Goal: Task Accomplishment & Management: Manage account settings

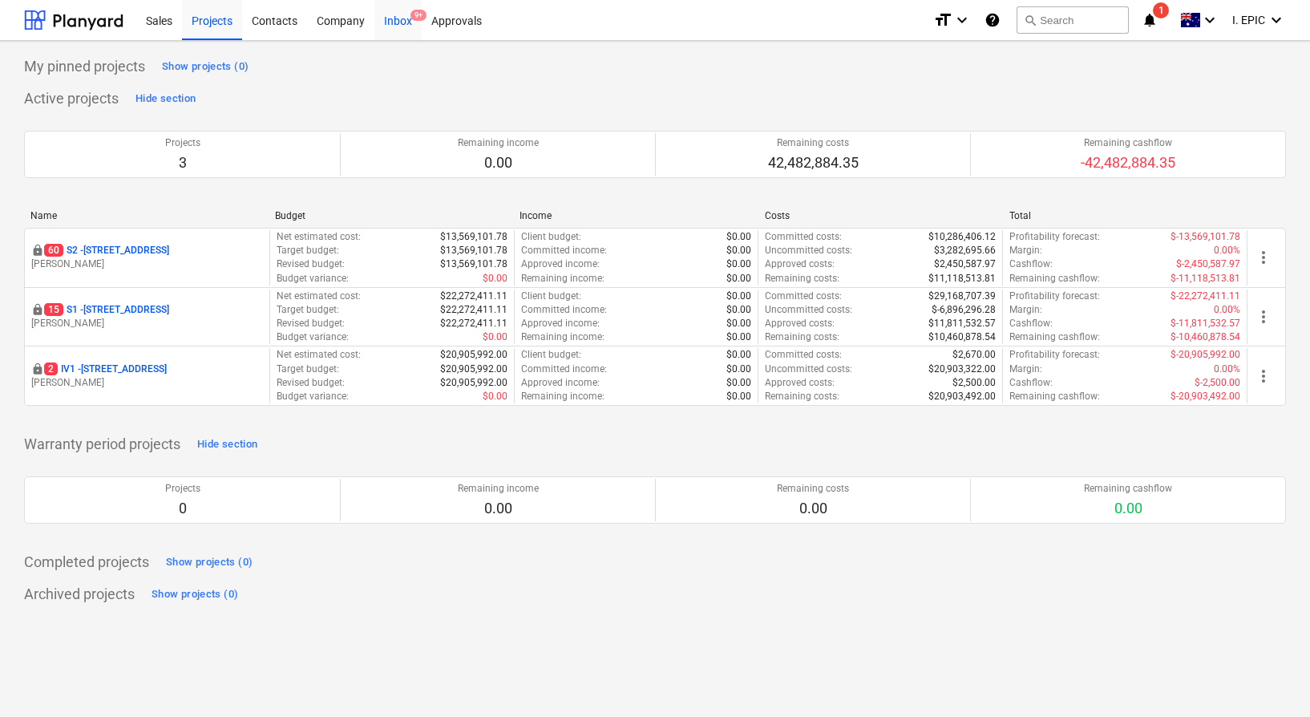
click at [407, 24] on div "Inbox 9+" at bounding box center [398, 19] width 47 height 41
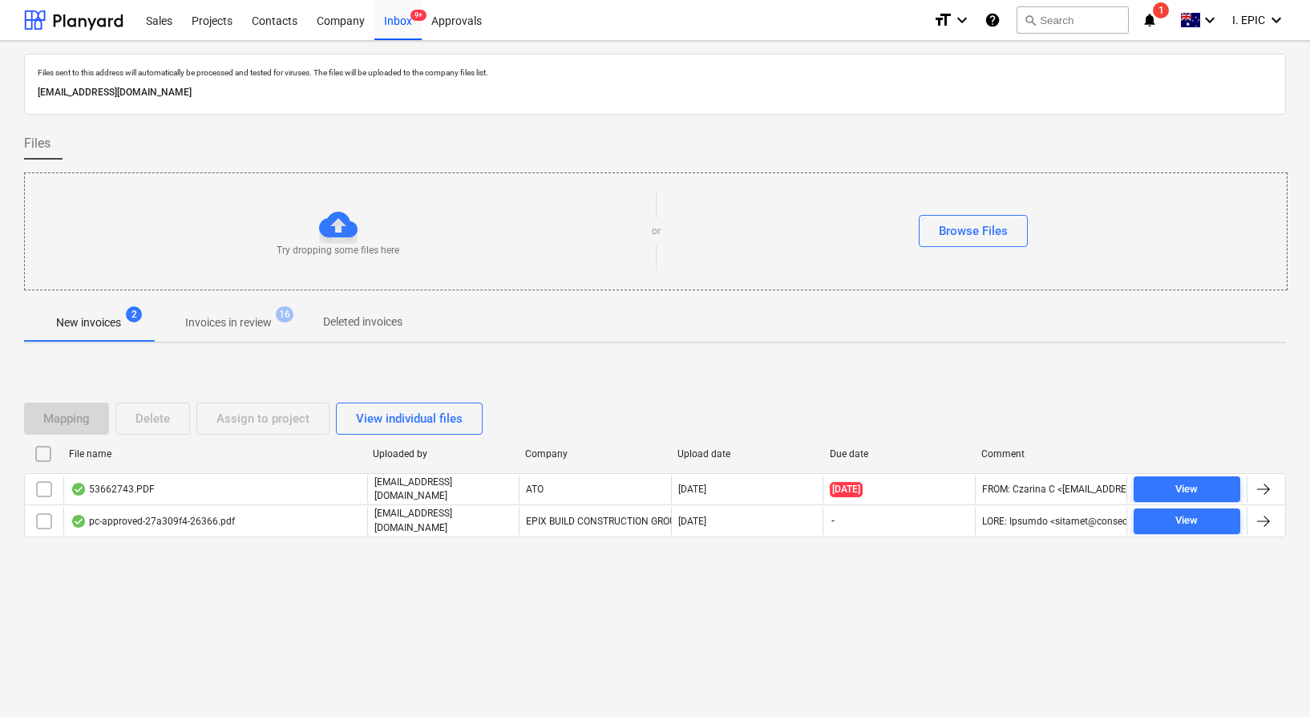
drag, startPoint x: 561, startPoint y: 585, endPoint x: 643, endPoint y: 610, distance: 85.3
click at [570, 590] on div "Mapping Delete Assign to project View individual files File name Uploaded by Co…" at bounding box center [655, 476] width 1262 height 241
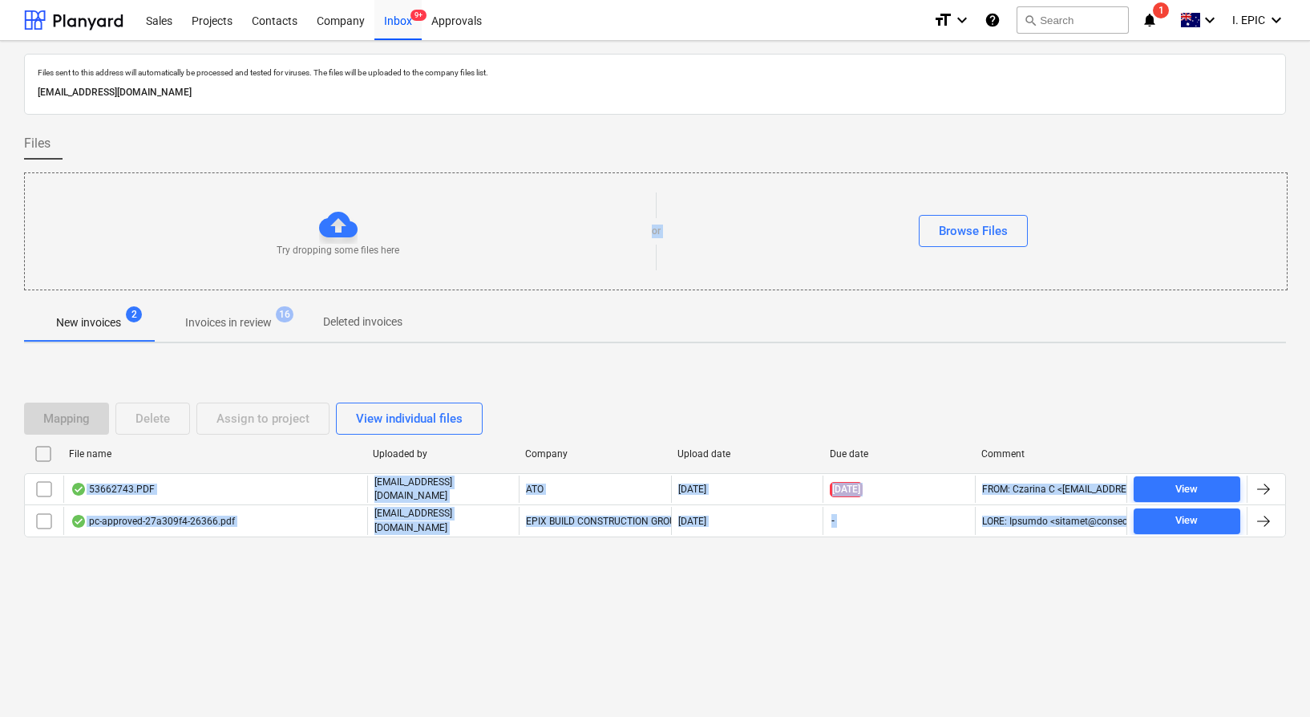
drag, startPoint x: 752, startPoint y: 618, endPoint x: 212, endPoint y: 285, distance: 634.8
click at [212, 285] on div "Files sent to this address will automatically be processed and tested for virus…" at bounding box center [655, 379] width 1310 height 676
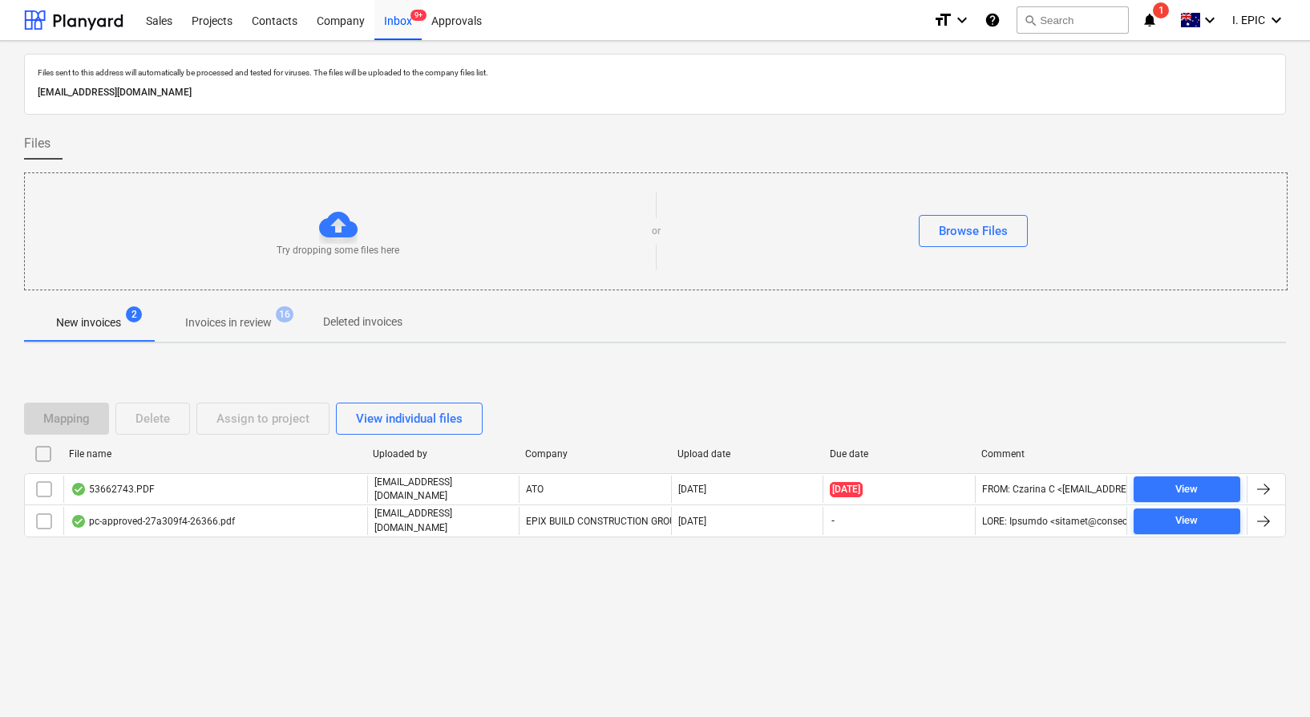
click at [185, 362] on div "Mapping Delete Assign to project View individual files File name Uploaded by Co…" at bounding box center [655, 476] width 1262 height 241
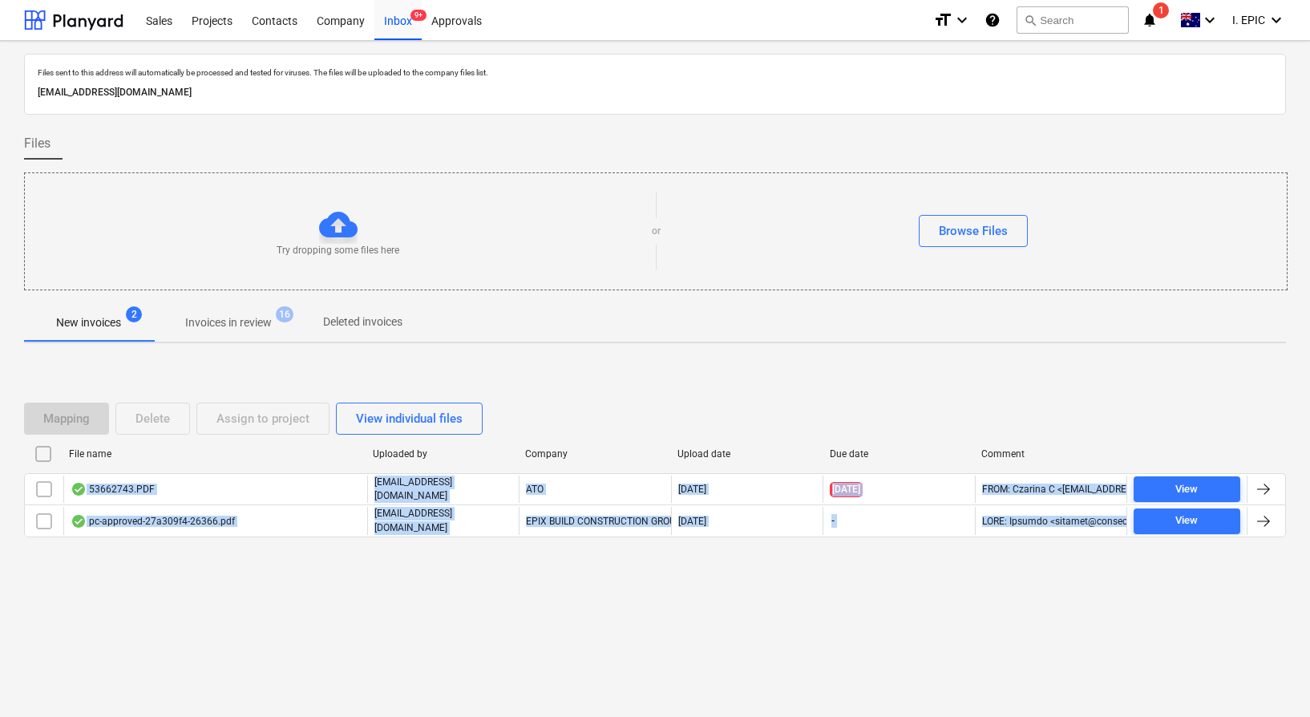
drag, startPoint x: 180, startPoint y: 358, endPoint x: 770, endPoint y: 642, distance: 655.3
click at [770, 642] on div "Files sent to this address will automatically be processed and tested for virus…" at bounding box center [655, 379] width 1310 height 676
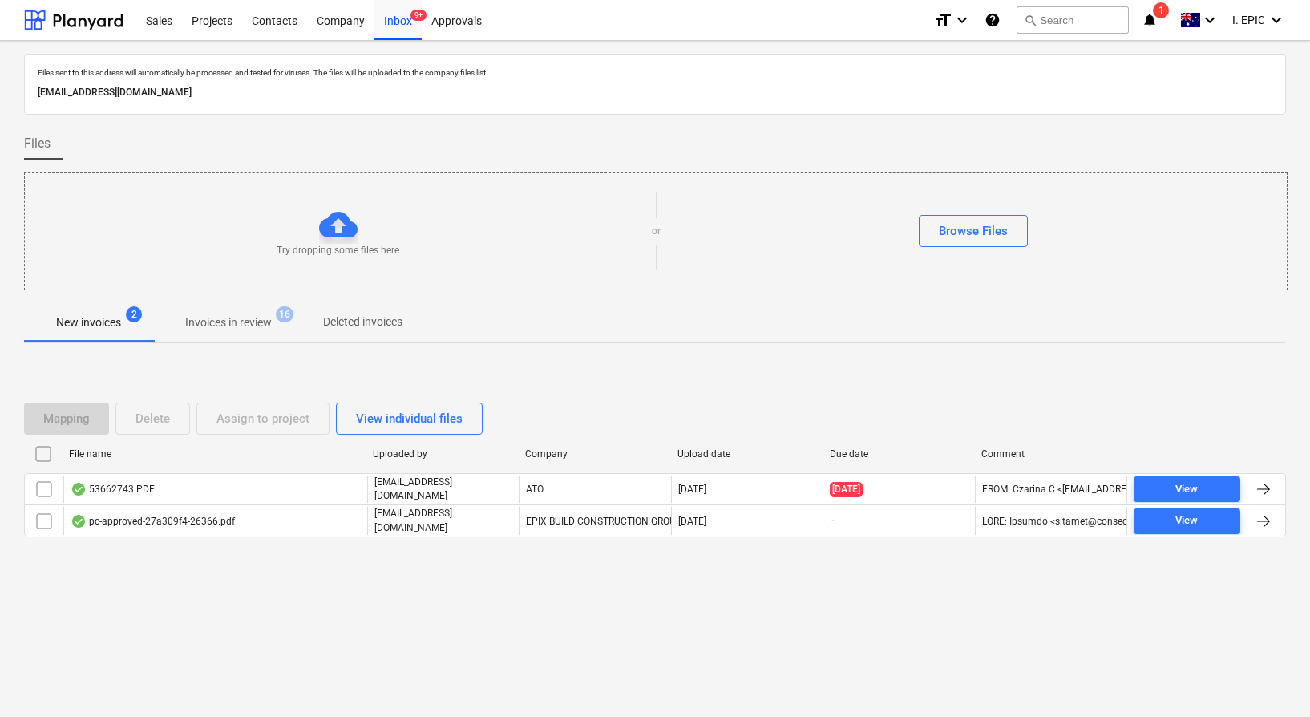
click at [771, 642] on div "Files sent to this address will automatically be processed and tested for virus…" at bounding box center [655, 379] width 1310 height 676
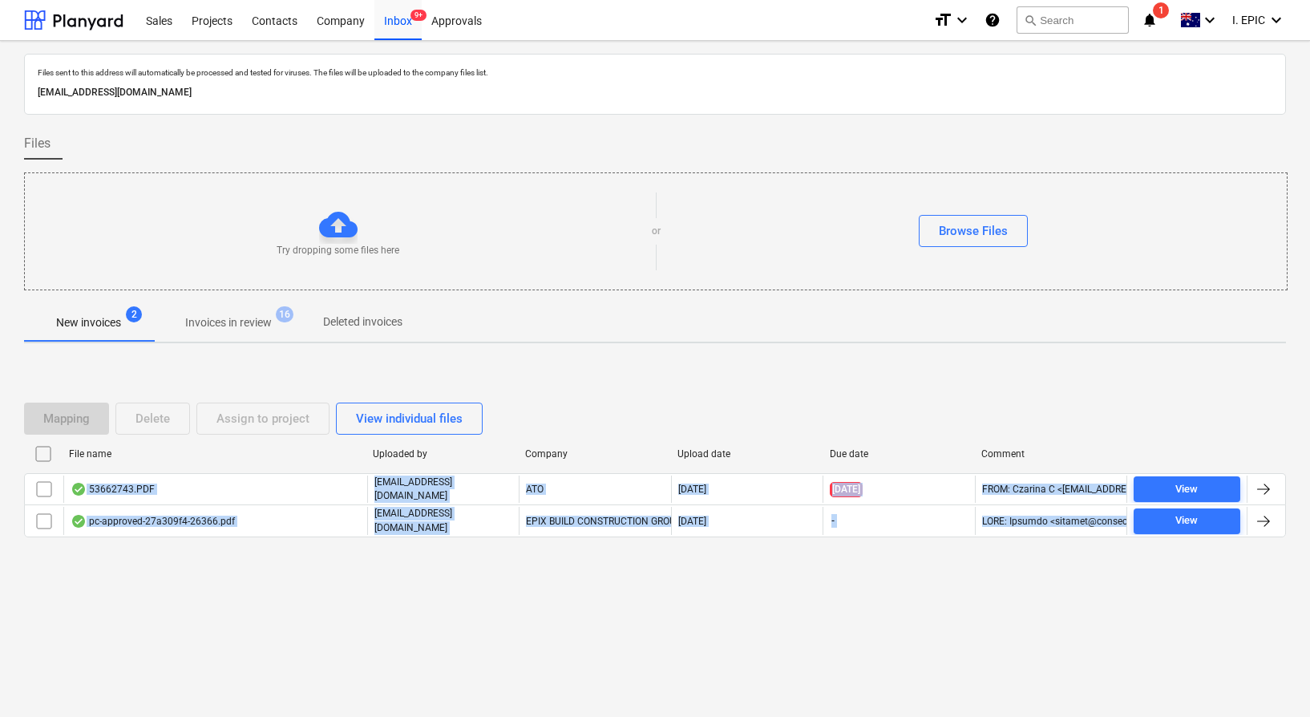
drag, startPoint x: 887, startPoint y: 655, endPoint x: 223, endPoint y: 356, distance: 728.3
click at [223, 356] on div "Files sent to this address will automatically be processed and tested for virus…" at bounding box center [655, 379] width 1310 height 676
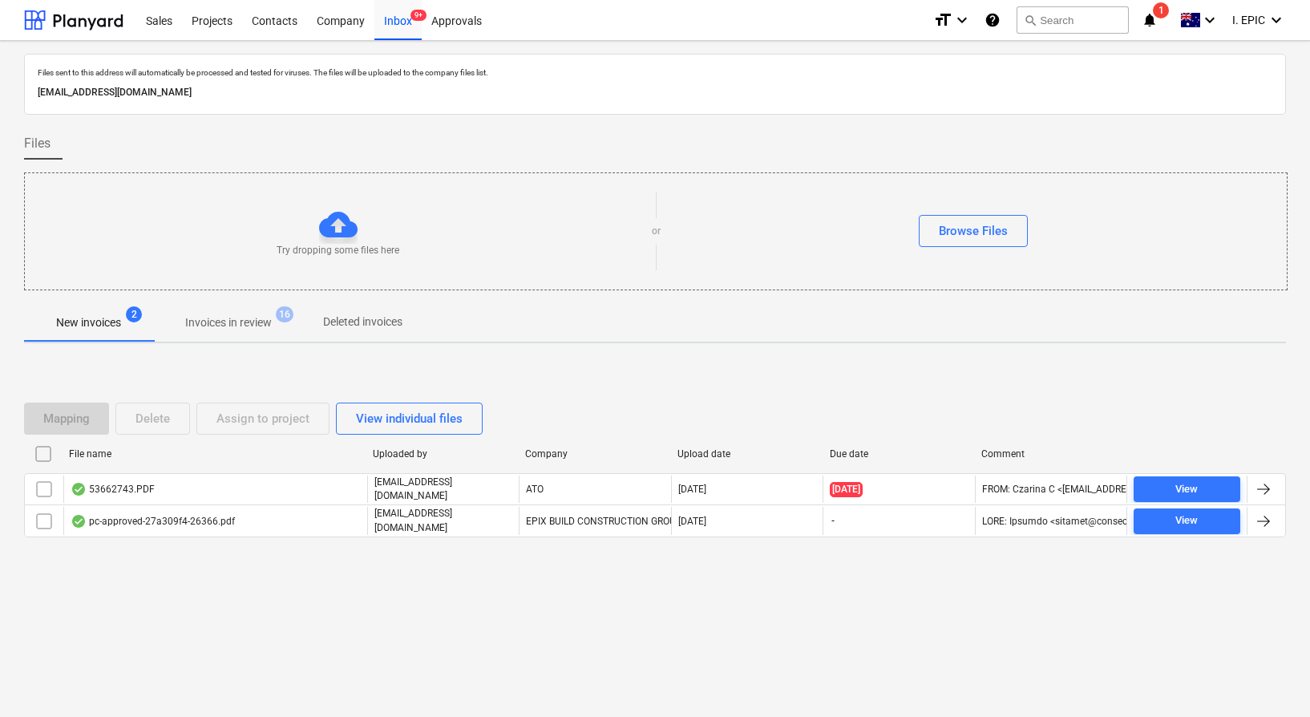
click at [223, 356] on div "Mapping Delete Assign to project View individual files File name Uploaded by Co…" at bounding box center [655, 476] width 1262 height 241
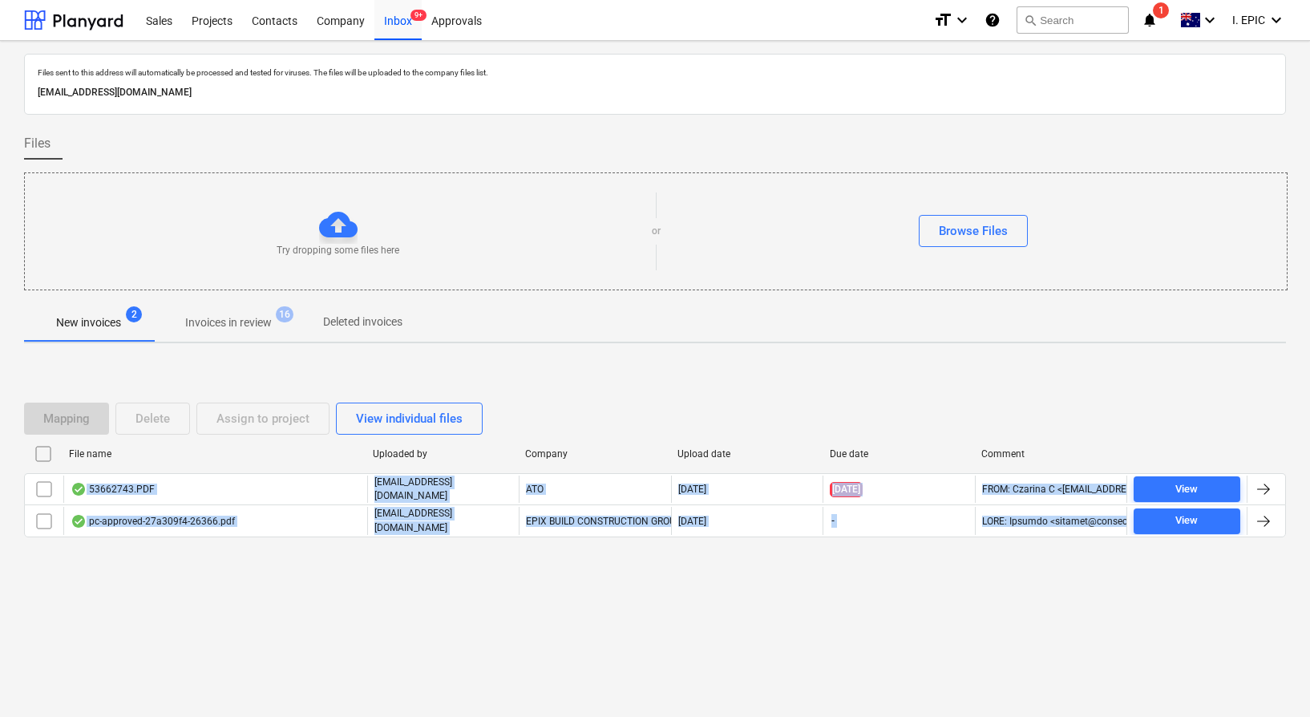
drag, startPoint x: 624, startPoint y: 525, endPoint x: 828, endPoint y: 622, distance: 226.0
click at [828, 621] on div "Files sent to this address will automatically be processed and tested for virus…" at bounding box center [655, 379] width 1310 height 676
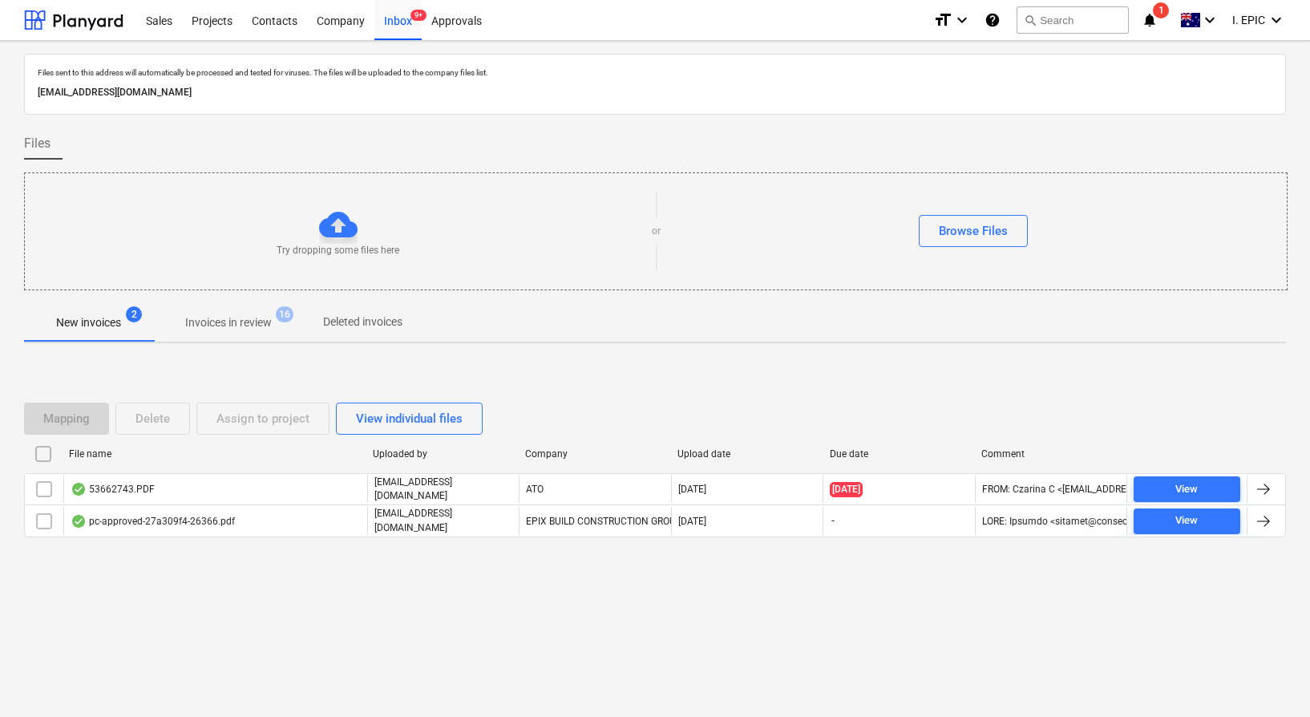
drag, startPoint x: 828, startPoint y: 622, endPoint x: 864, endPoint y: 629, distance: 36.0
click at [828, 621] on div "Files sent to this address will automatically be processed and tested for virus…" at bounding box center [655, 379] width 1310 height 676
click at [866, 629] on div "Files sent to this address will automatically be processed and tested for virus…" at bounding box center [655, 379] width 1310 height 676
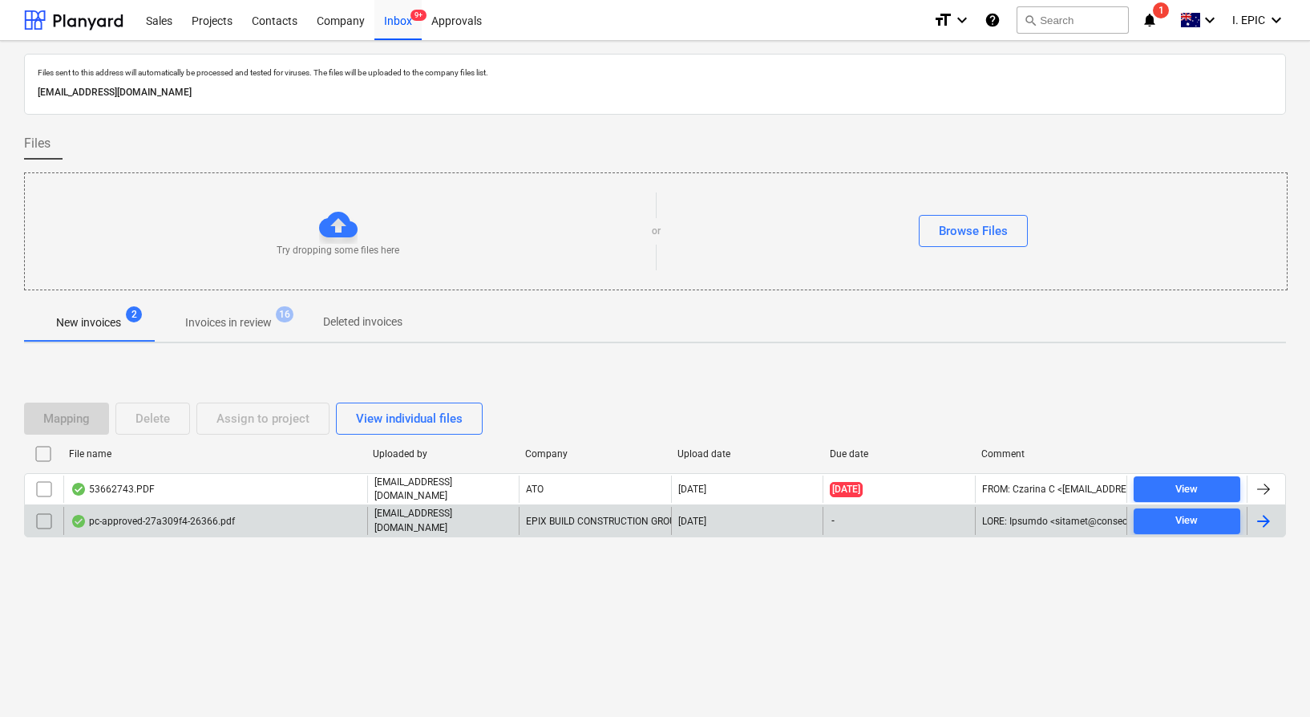
click at [560, 527] on div "EPIX BUILD CONSTRUCTION GROUP PTY LTD" at bounding box center [595, 520] width 152 height 27
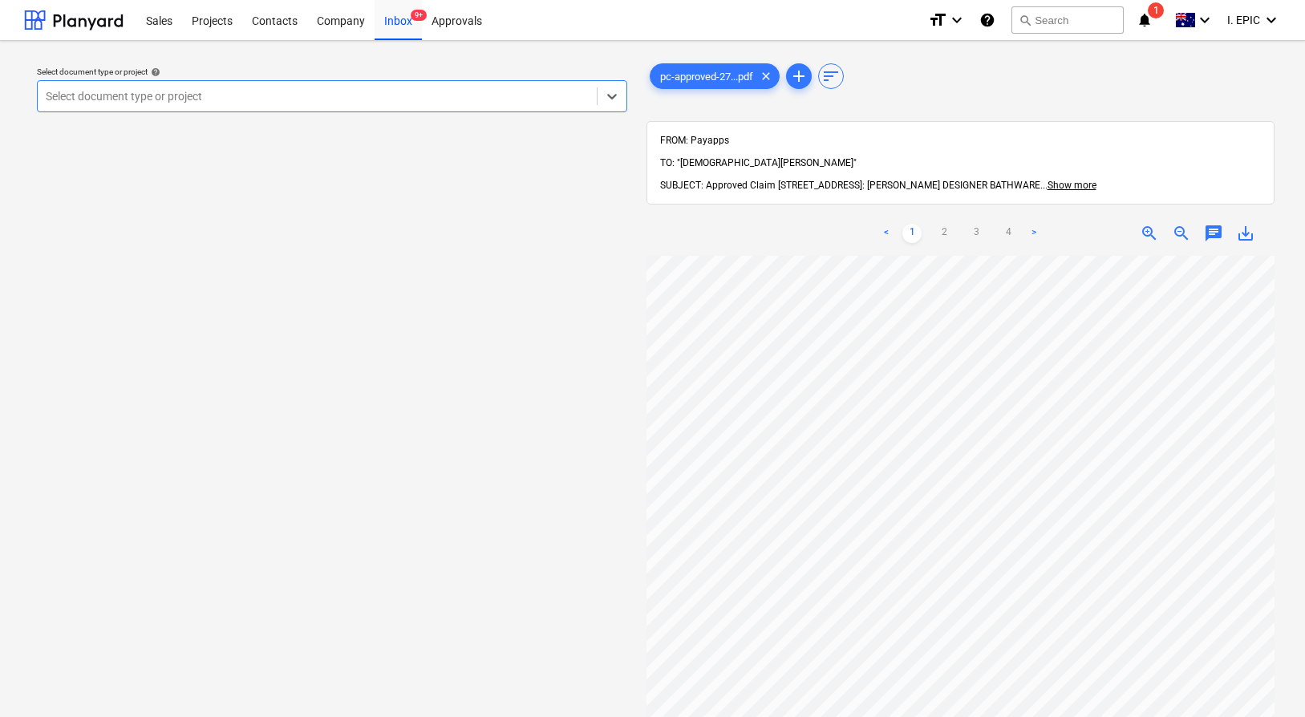
click at [517, 488] on div "Select document type or project help Select is focused ,type to refine list, pr…" at bounding box center [332, 494] width 616 height 881
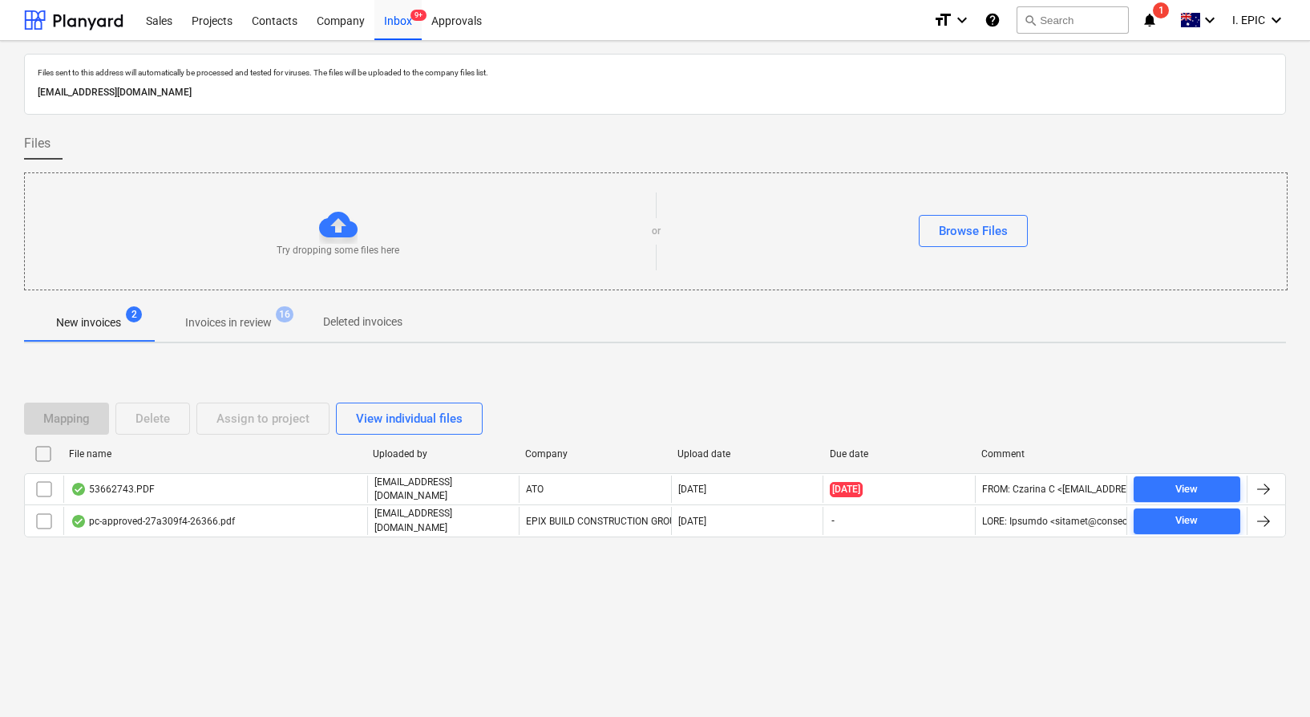
click at [425, 606] on div "Files sent to this address will automatically be processed and tested for virus…" at bounding box center [655, 379] width 1310 height 676
drag, startPoint x: 324, startPoint y: 651, endPoint x: 148, endPoint y: 637, distance: 176.2
click at [322, 650] on div "Files sent to this address will automatically be processed and tested for virus…" at bounding box center [655, 379] width 1310 height 676
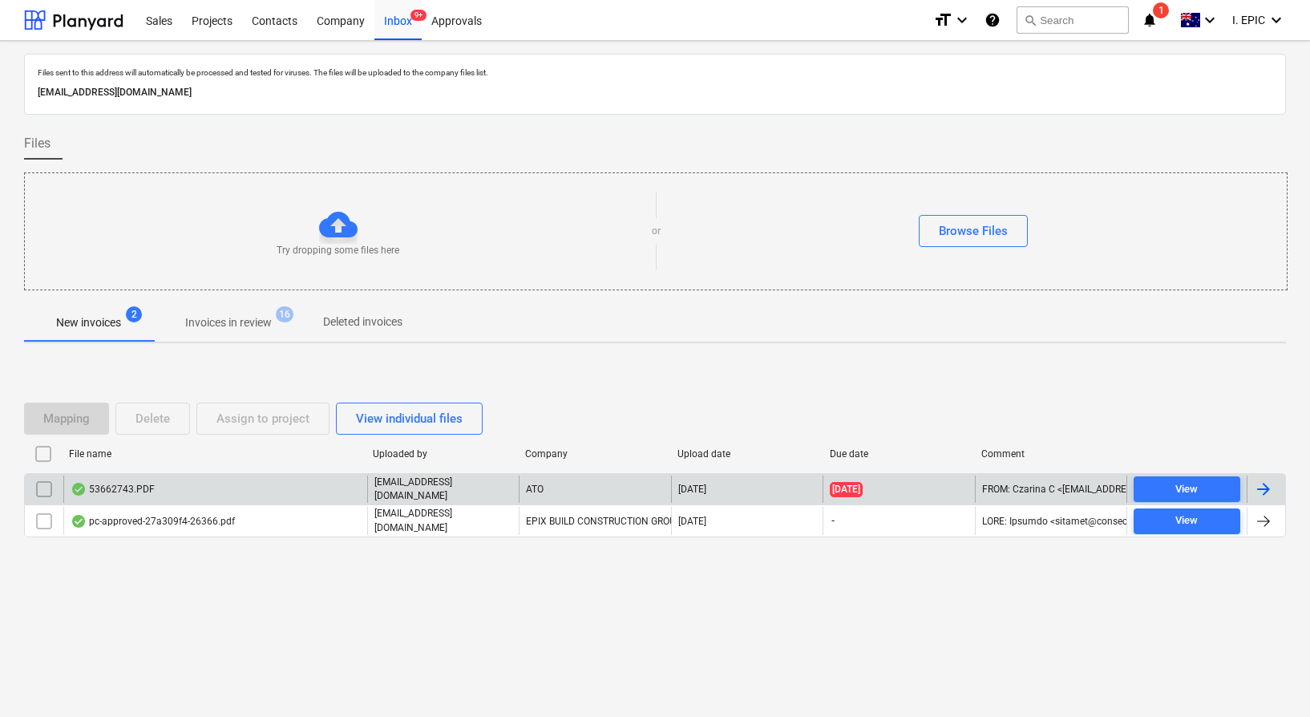
click at [232, 488] on div "53662743.PDF" at bounding box center [215, 489] width 304 height 27
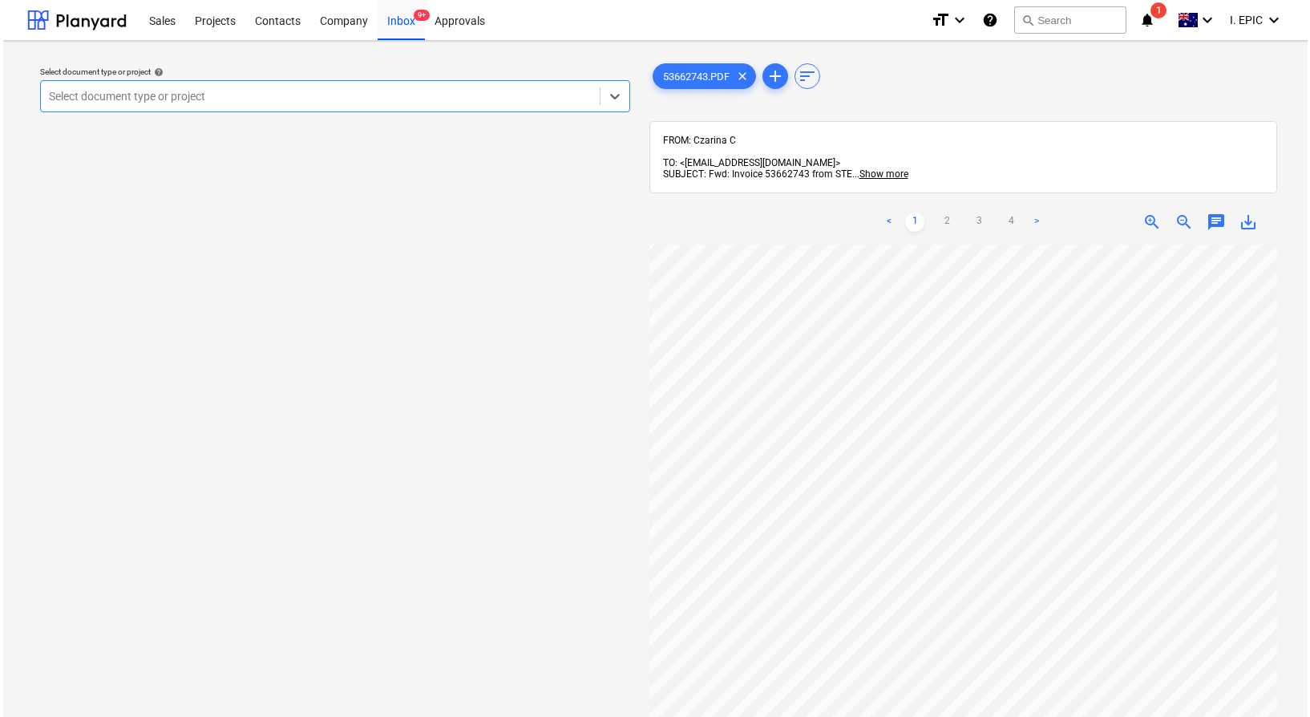
scroll to position [124, 0]
drag, startPoint x: 354, startPoint y: 384, endPoint x: 348, endPoint y: 393, distance: 10.5
click at [354, 384] on div "Select document type or project help Select is focused ,type to refine list, pr…" at bounding box center [332, 488] width 616 height 869
click at [350, 391] on div "Select document type or project help Select document type or project" at bounding box center [332, 488] width 616 height 869
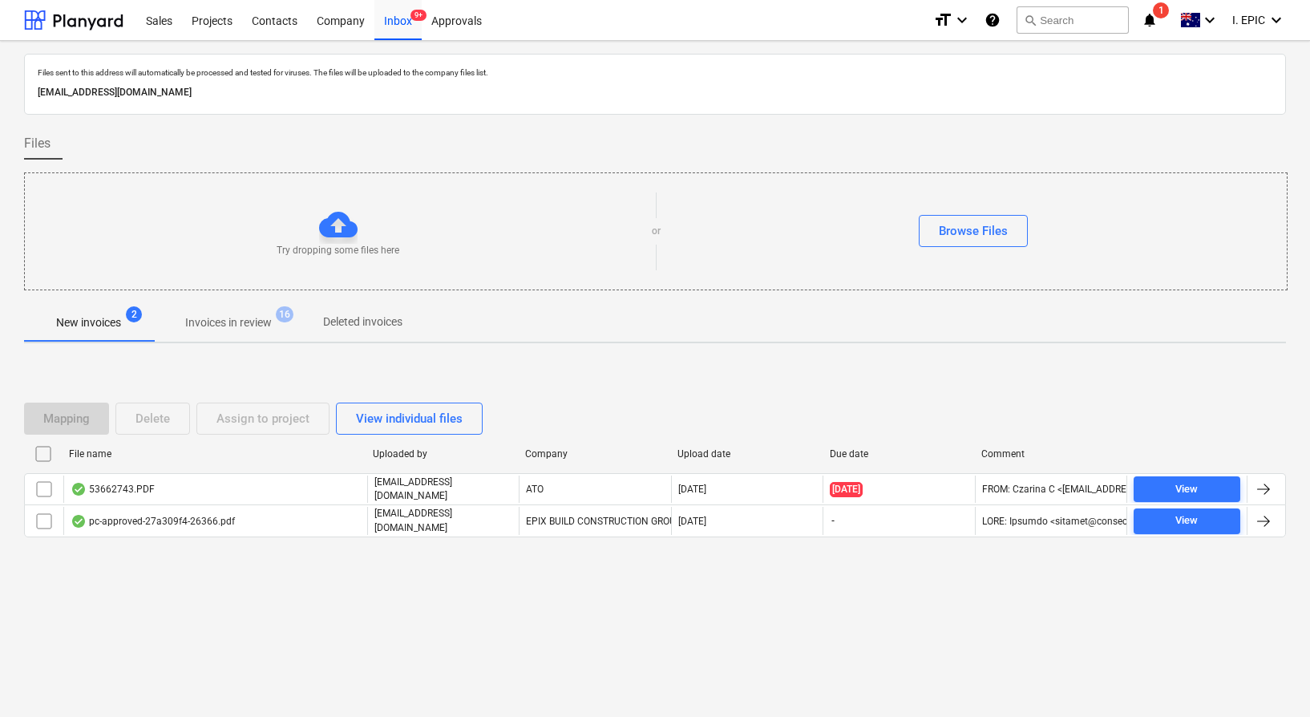
click at [201, 609] on div "Files sent to this address will automatically be processed and tested for virus…" at bounding box center [655, 379] width 1310 height 676
click at [230, 604] on div "Files sent to this address will automatically be processed and tested for virus…" at bounding box center [655, 379] width 1310 height 676
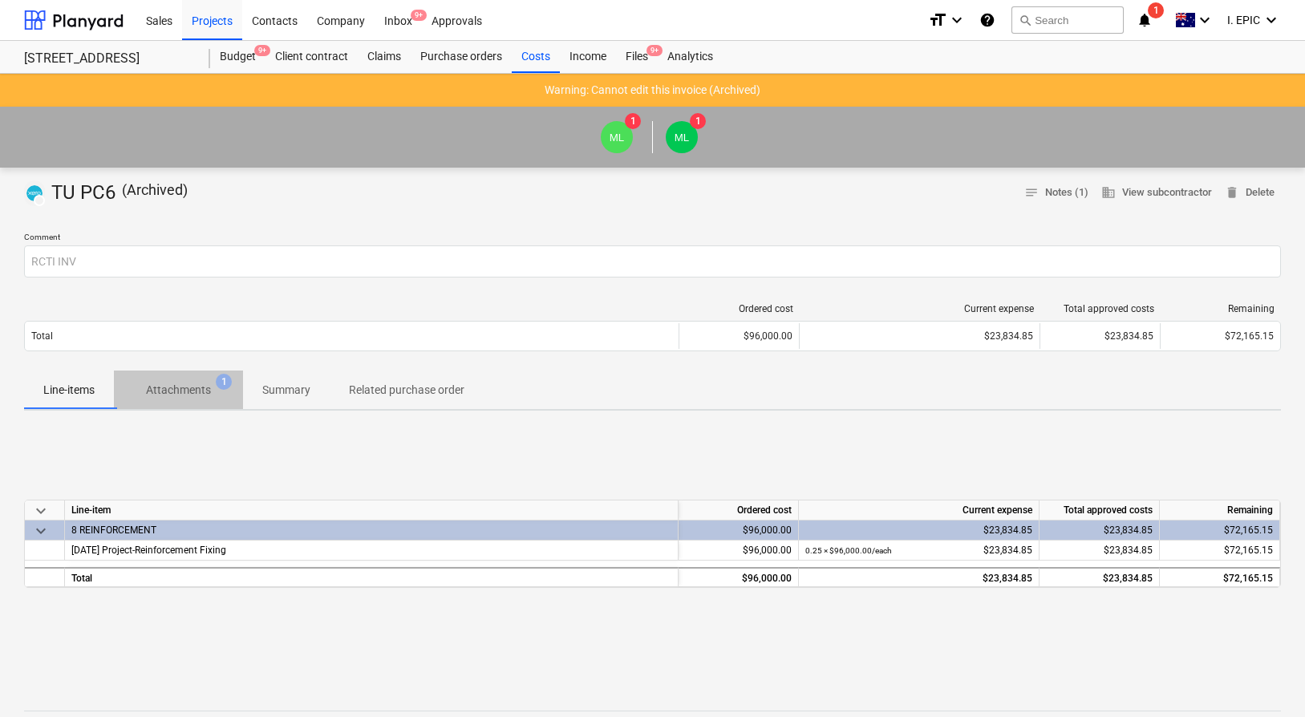
click at [207, 396] on p "Attachments" at bounding box center [178, 390] width 65 height 17
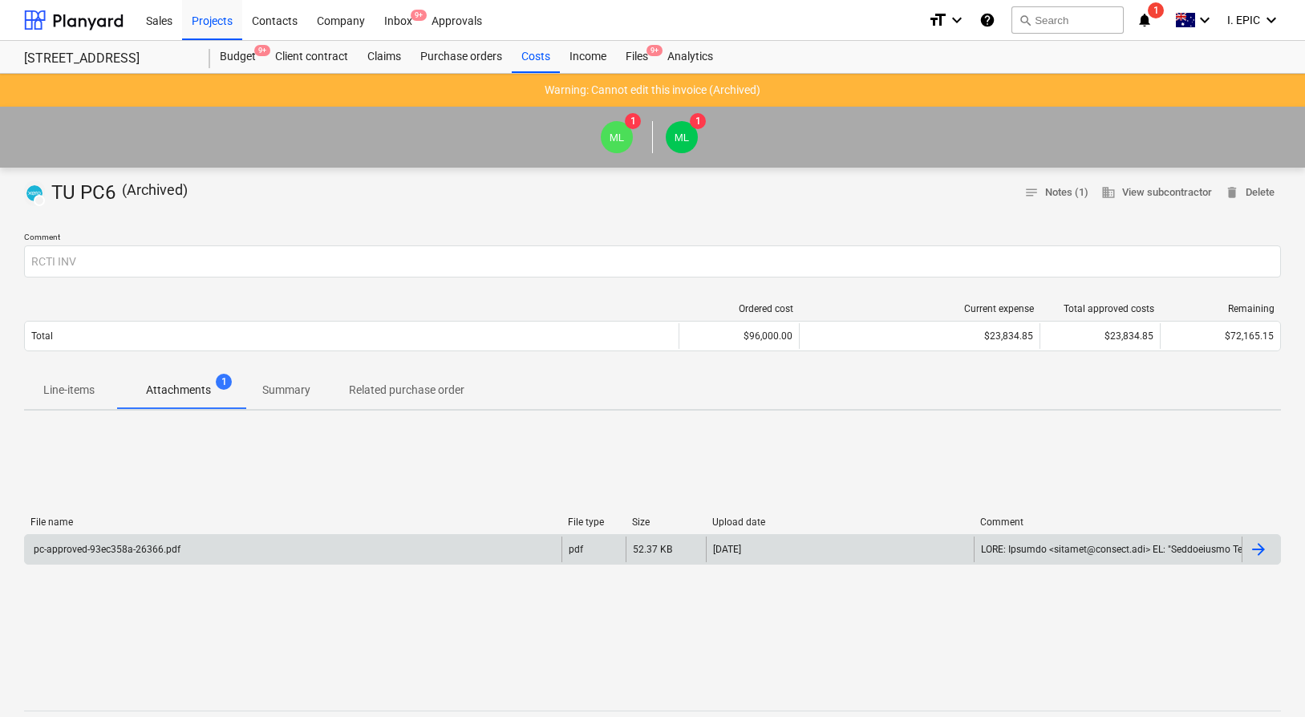
click at [163, 557] on div "pc-approved-93ec358a-26366.pdf" at bounding box center [293, 550] width 537 height 26
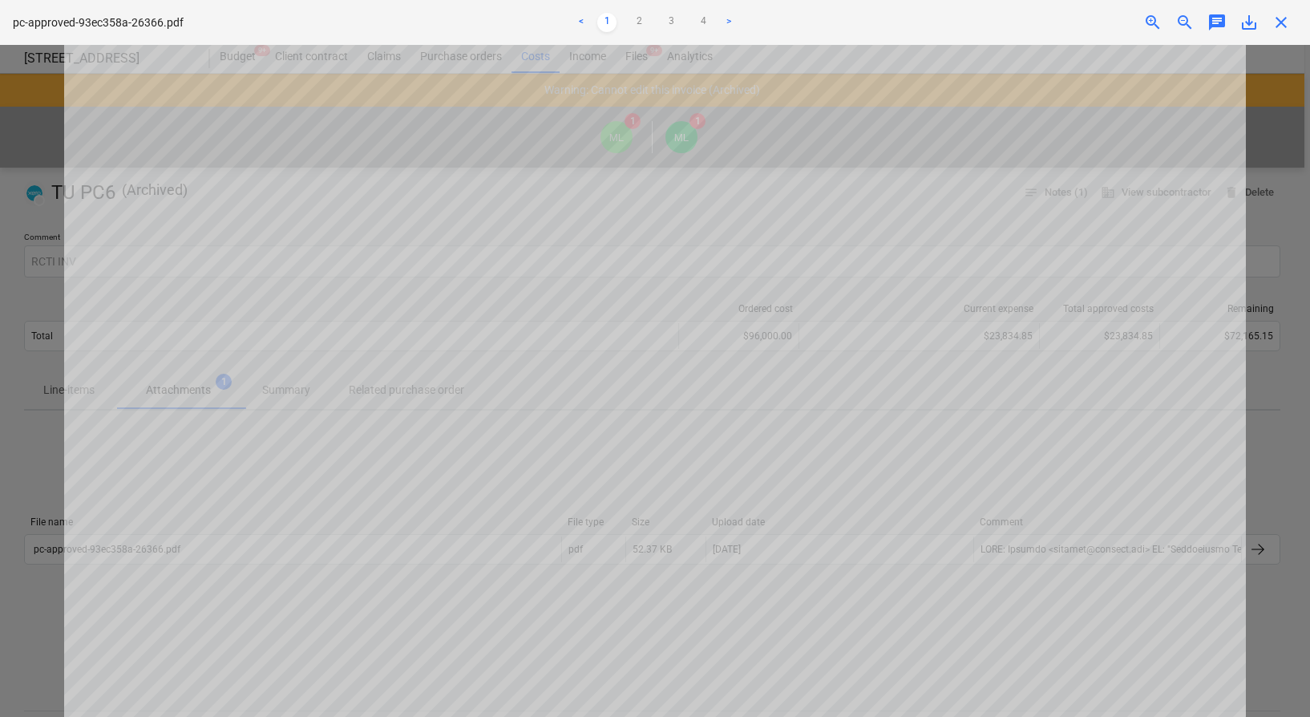
click at [1264, 188] on div at bounding box center [655, 381] width 1310 height 672
click at [1254, 187] on div at bounding box center [655, 381] width 1310 height 672
drag, startPoint x: 22, startPoint y: 163, endPoint x: 47, endPoint y: 163, distance: 24.1
click at [22, 163] on div at bounding box center [655, 381] width 1310 height 672
drag, startPoint x: 1287, startPoint y: 16, endPoint x: 1262, endPoint y: 43, distance: 36.9
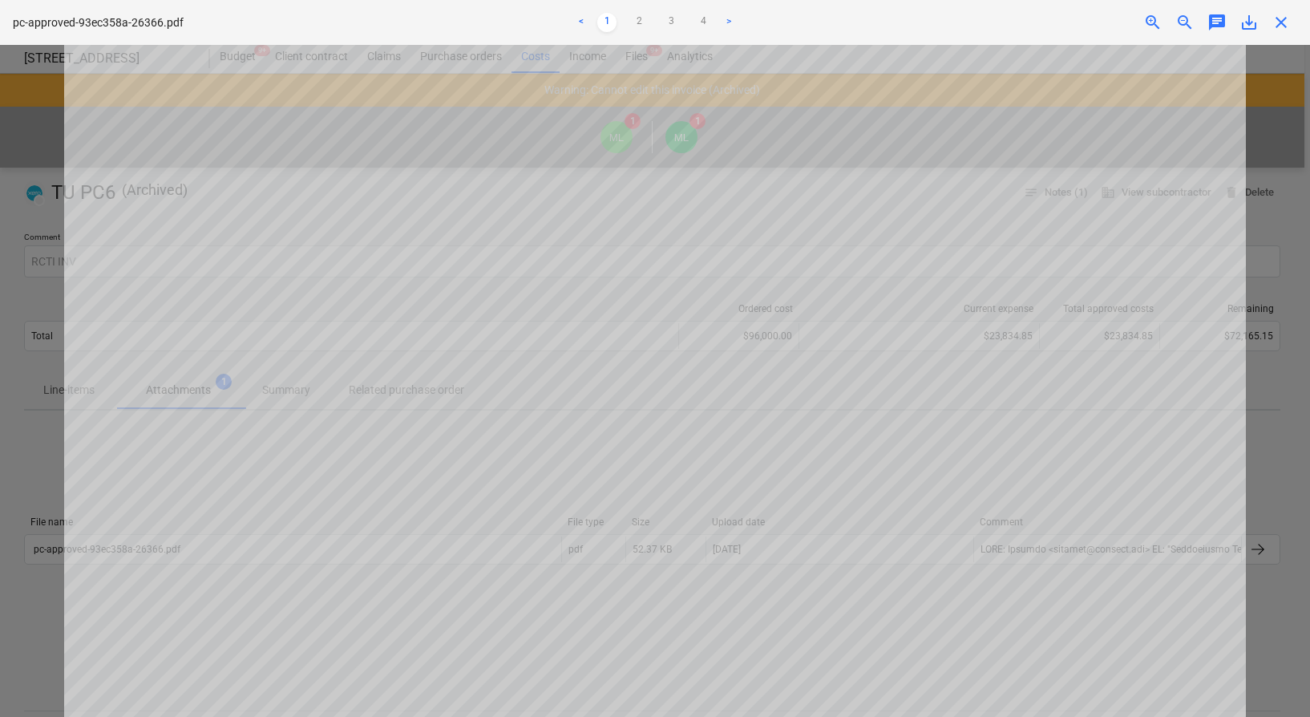
click at [1287, 16] on span "close" at bounding box center [1281, 22] width 19 height 19
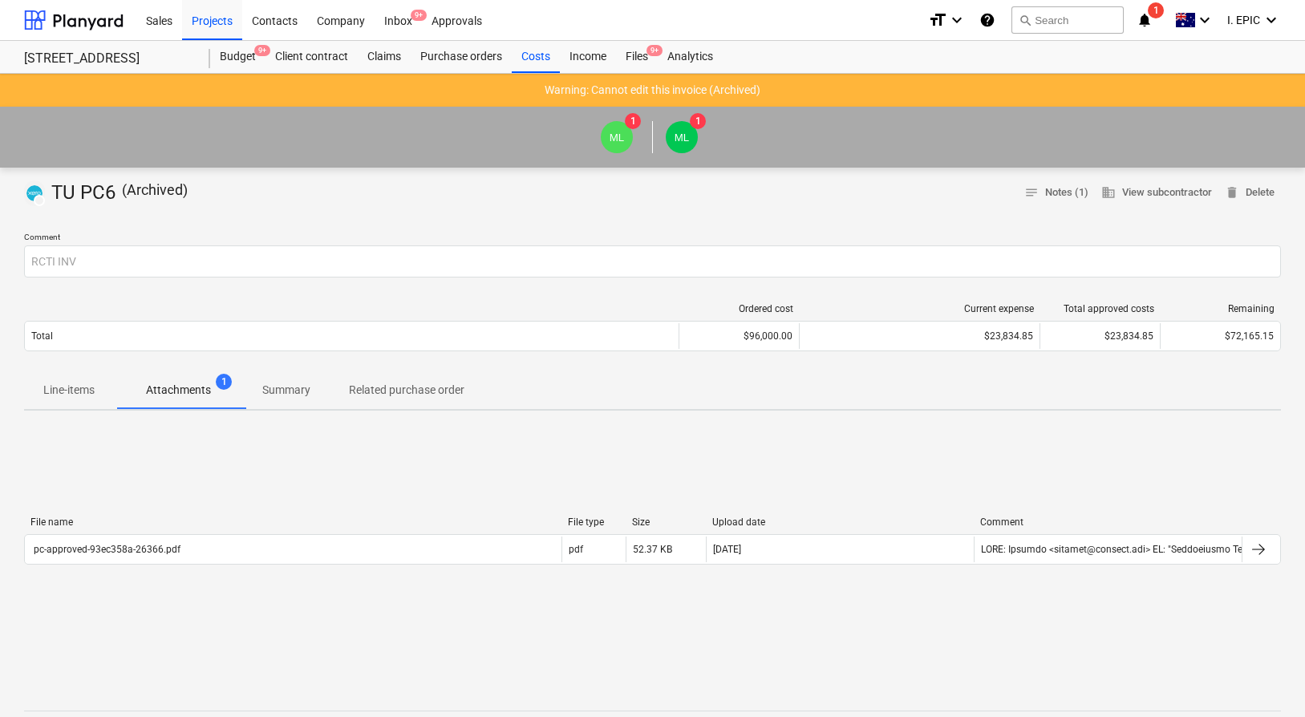
click at [166, 216] on div at bounding box center [652, 212] width 1257 height 13
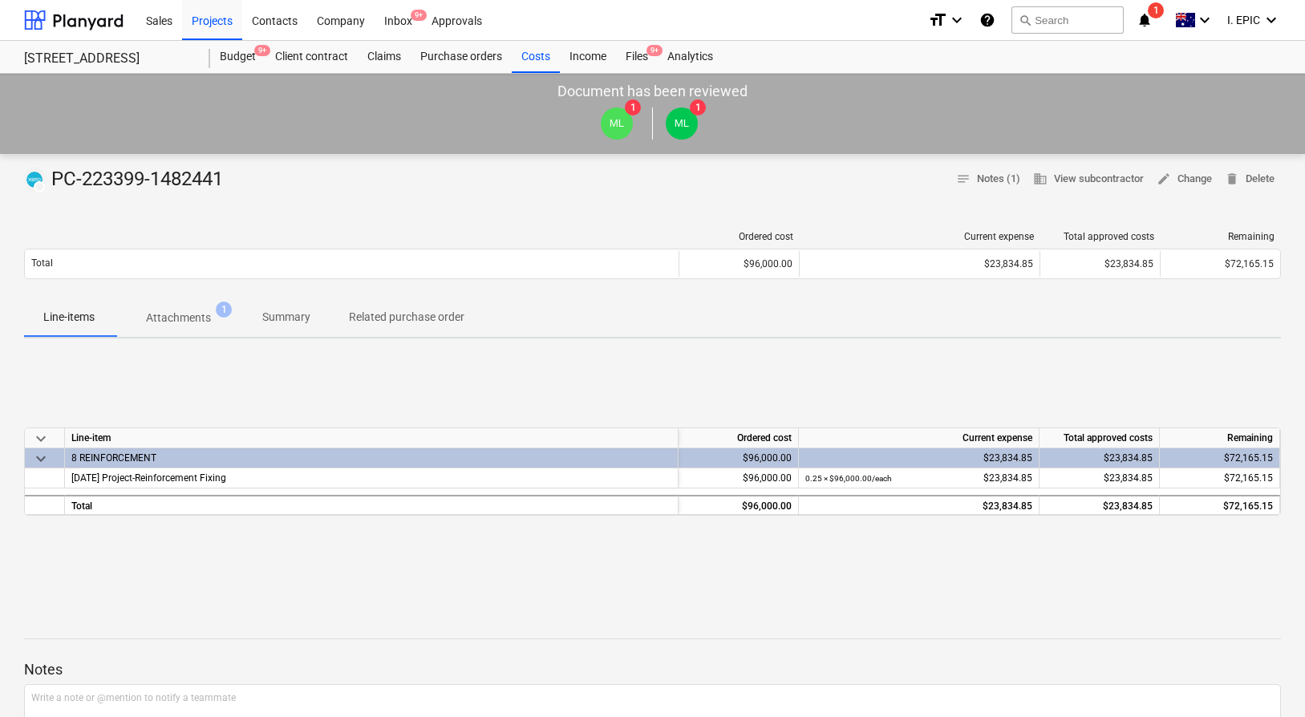
drag, startPoint x: 349, startPoint y: 375, endPoint x: 273, endPoint y: 349, distance: 79.9
click at [348, 375] on div "keyboard_arrow_down Line-item Ordered cost Current expense Total approved costs…" at bounding box center [652, 471] width 1257 height 241
click at [217, 318] on span "Attachments 1" at bounding box center [178, 318] width 91 height 17
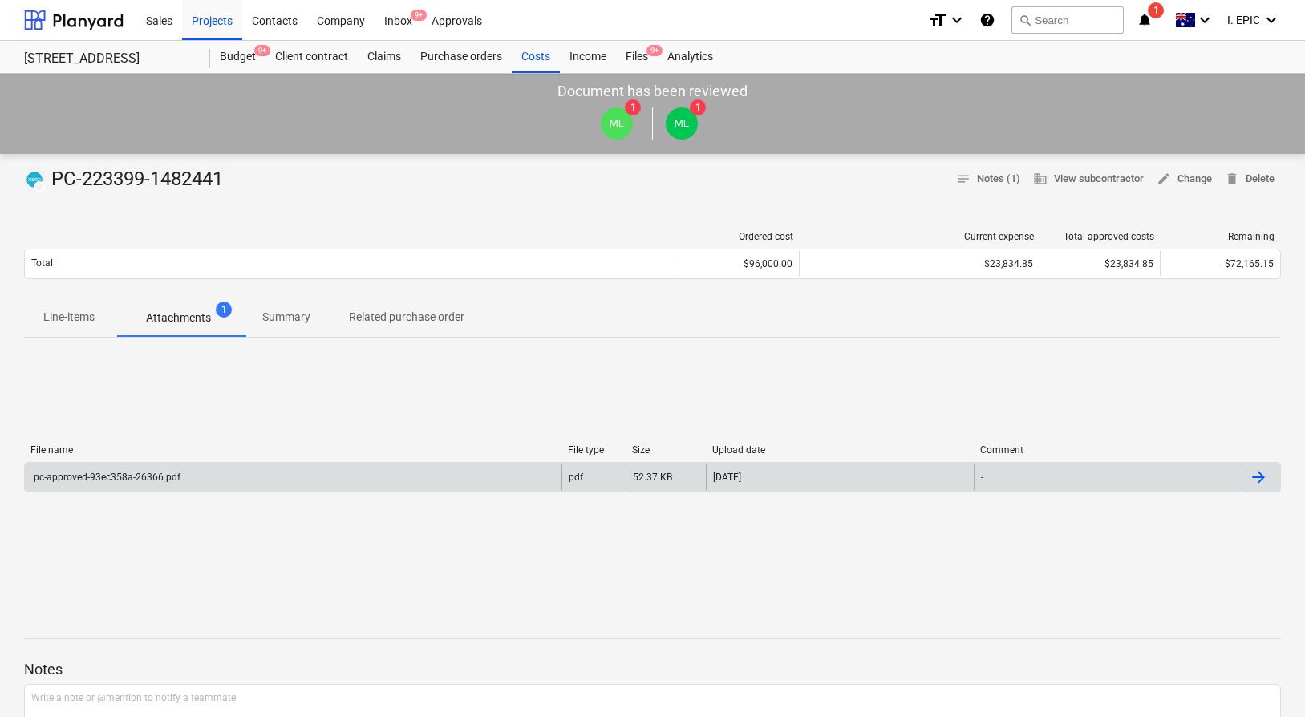
click at [172, 473] on div "pc-approved-93ec358a-26366.pdf" at bounding box center [105, 477] width 149 height 11
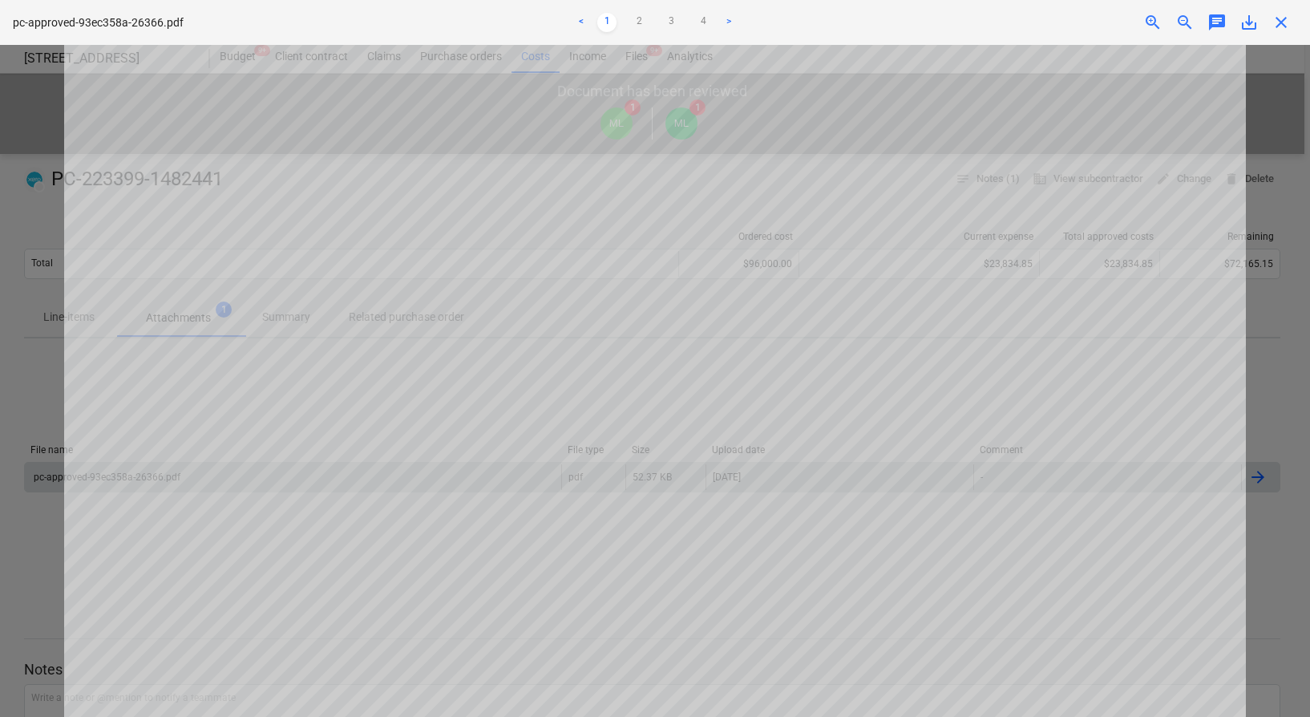
click at [26, 353] on div at bounding box center [655, 381] width 1310 height 672
drag, startPoint x: 1281, startPoint y: 26, endPoint x: 1042, endPoint y: 14, distance: 239.3
click at [1281, 26] on span "close" at bounding box center [1281, 22] width 19 height 19
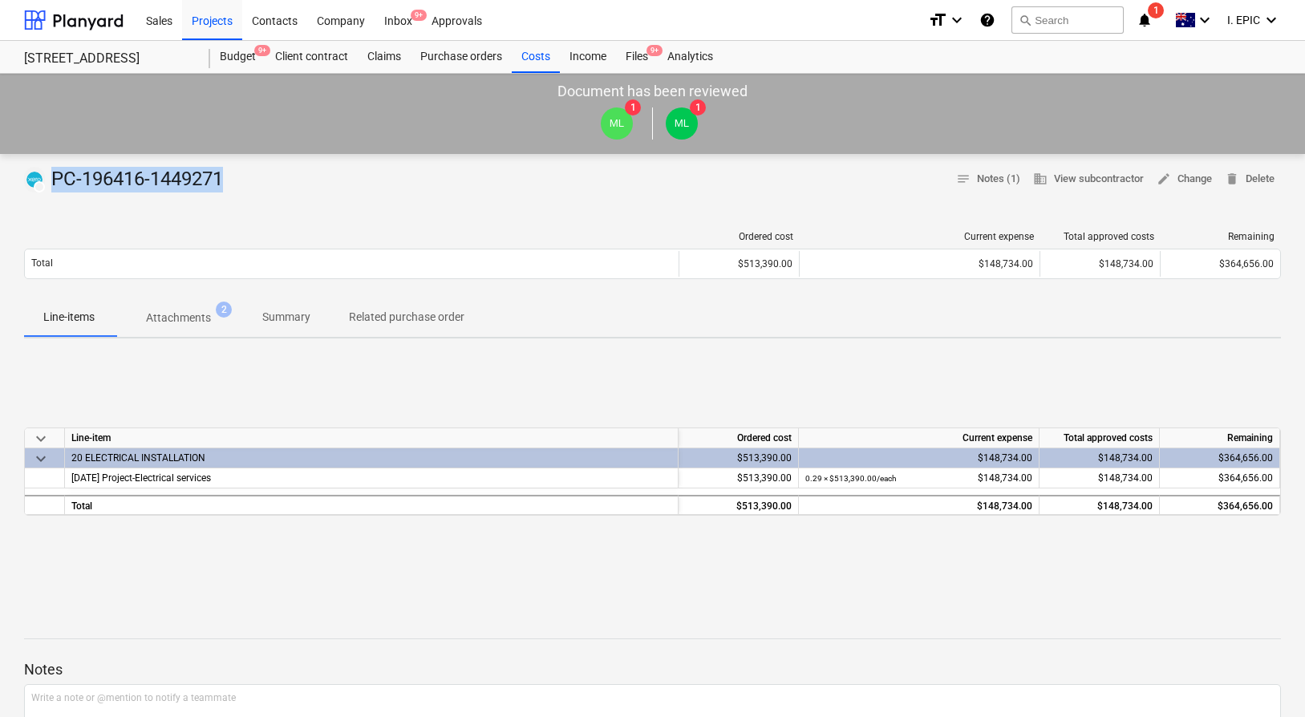
drag, startPoint x: 252, startPoint y: 178, endPoint x: 55, endPoint y: 180, distance: 197.3
click at [55, 180] on div "DRAFT PC-196416-1449271 notes Notes (1) business View subcontractor edit Change…" at bounding box center [652, 180] width 1257 height 26
click at [55, 180] on div "DRAFT PC-196416-1449271" at bounding box center [126, 180] width 205 height 26
click at [211, 313] on p "Attachments" at bounding box center [178, 318] width 65 height 17
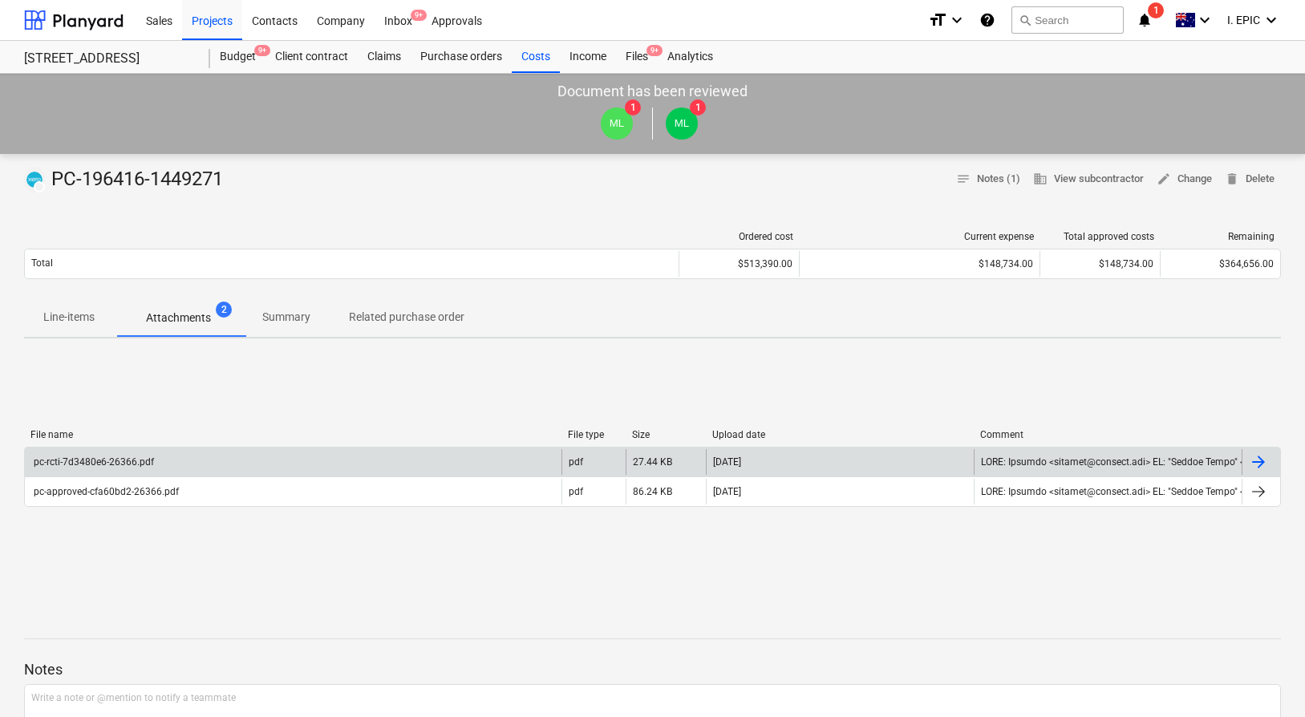
click at [169, 463] on div "pc-rcti-7d3480e6-26366.pdf" at bounding box center [293, 462] width 537 height 26
